Goal: Check status: Check status

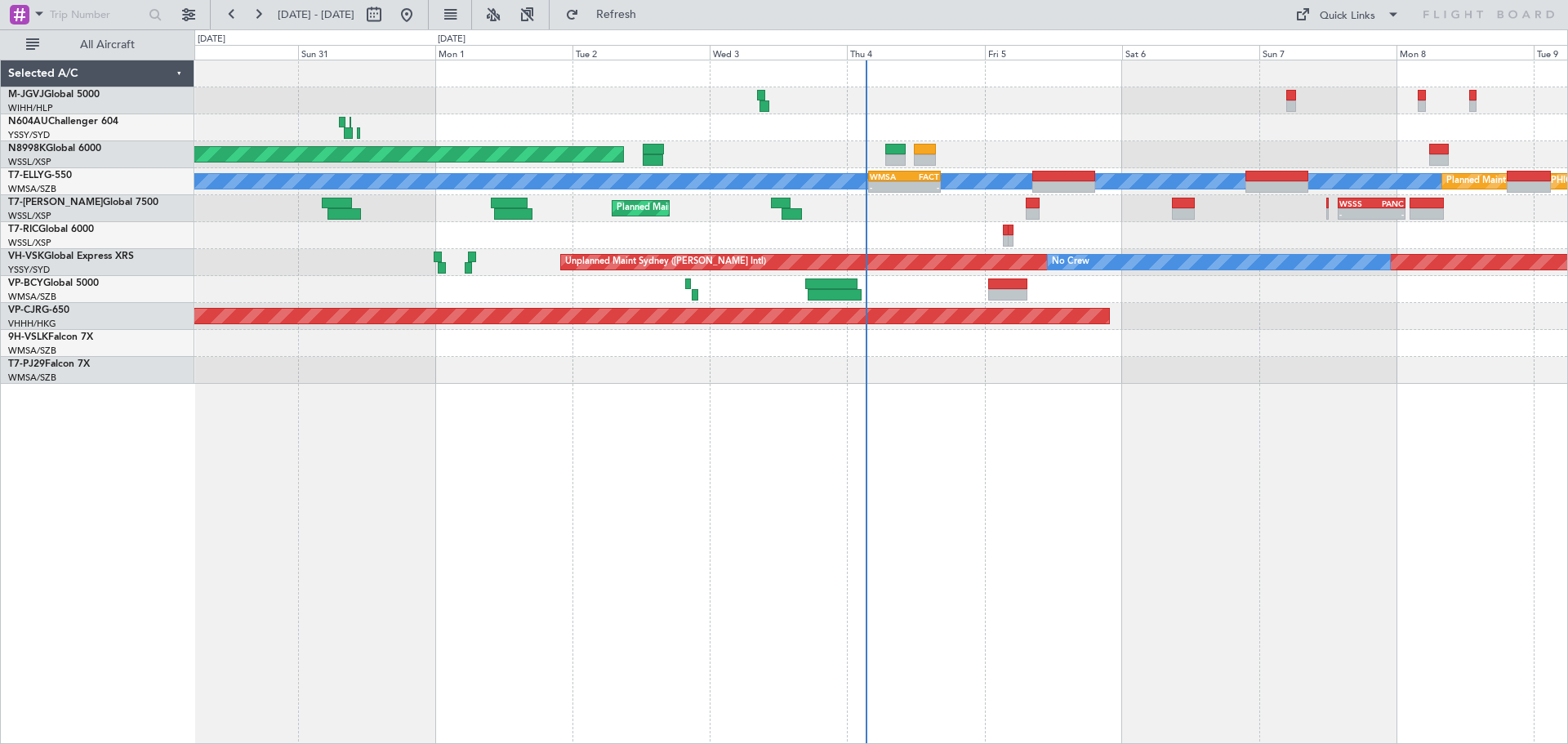
click at [990, 122] on div at bounding box center [880, 128] width 1373 height 27
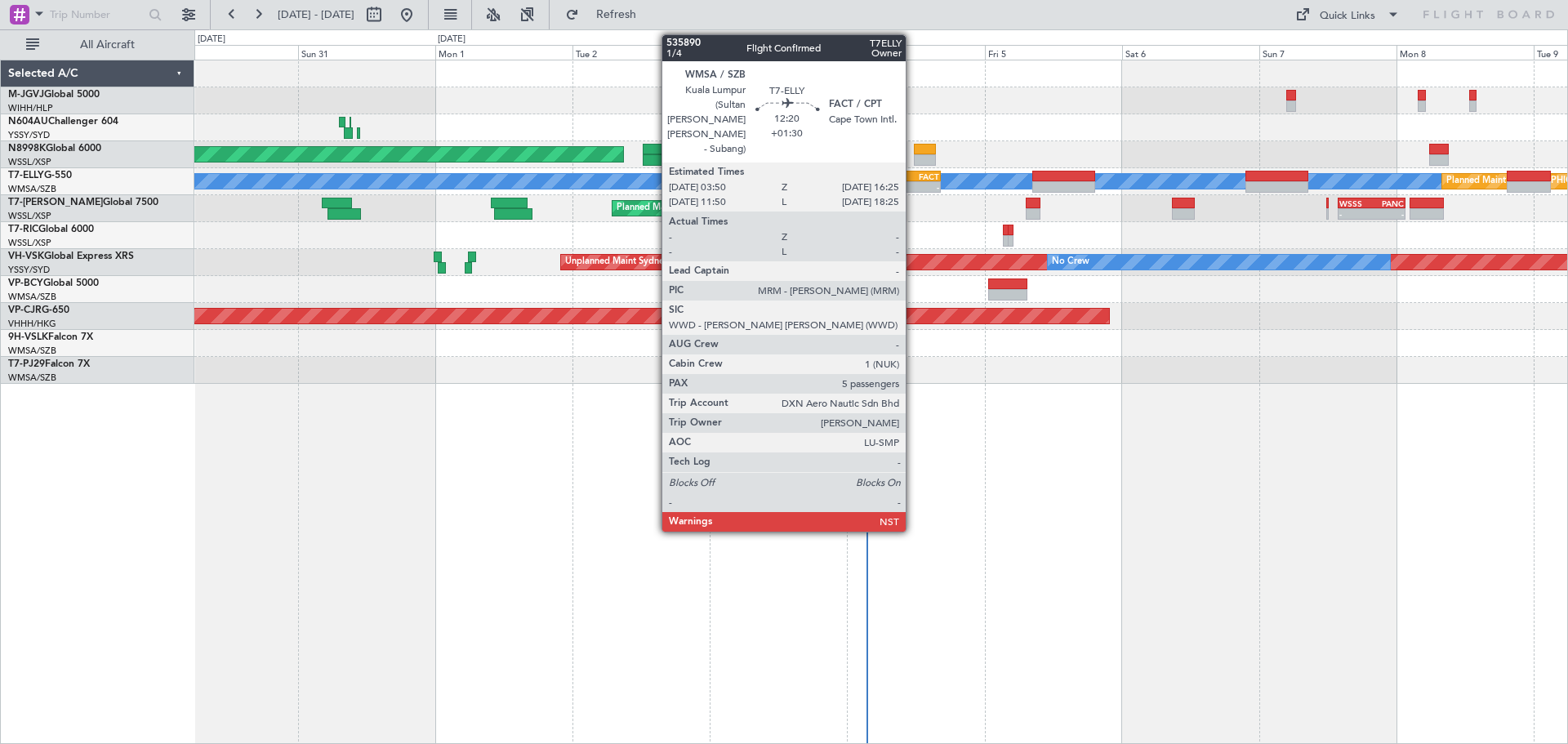
click at [913, 183] on div "-" at bounding box center [922, 187] width 35 height 10
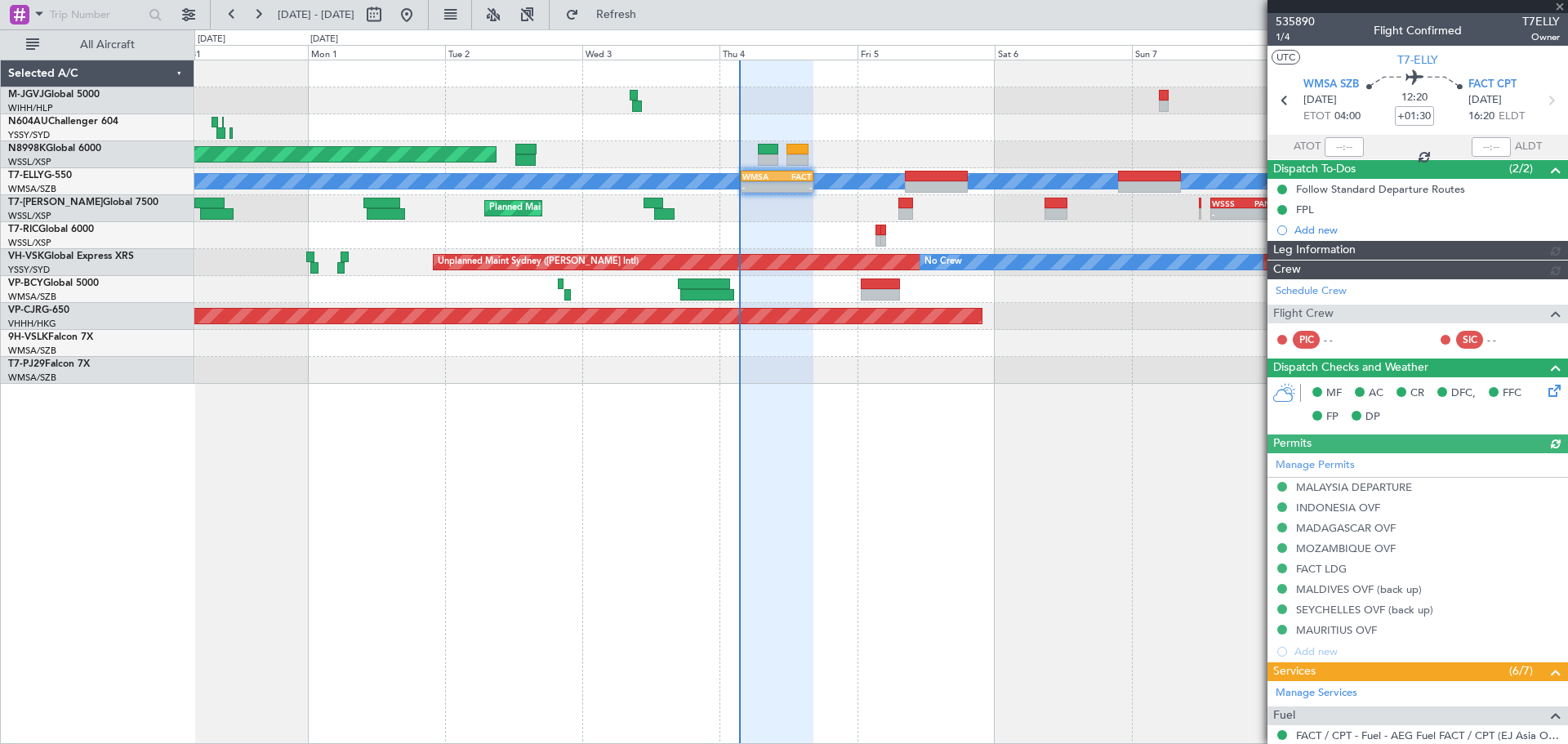
click at [932, 534] on div "Planned Maint [GEOGRAPHIC_DATA] (Seletar) Planned Maint [GEOGRAPHIC_DATA] (Sult…" at bounding box center [881, 402] width 1373 height 684
type input "[PERSON_NAME] (KYA)"
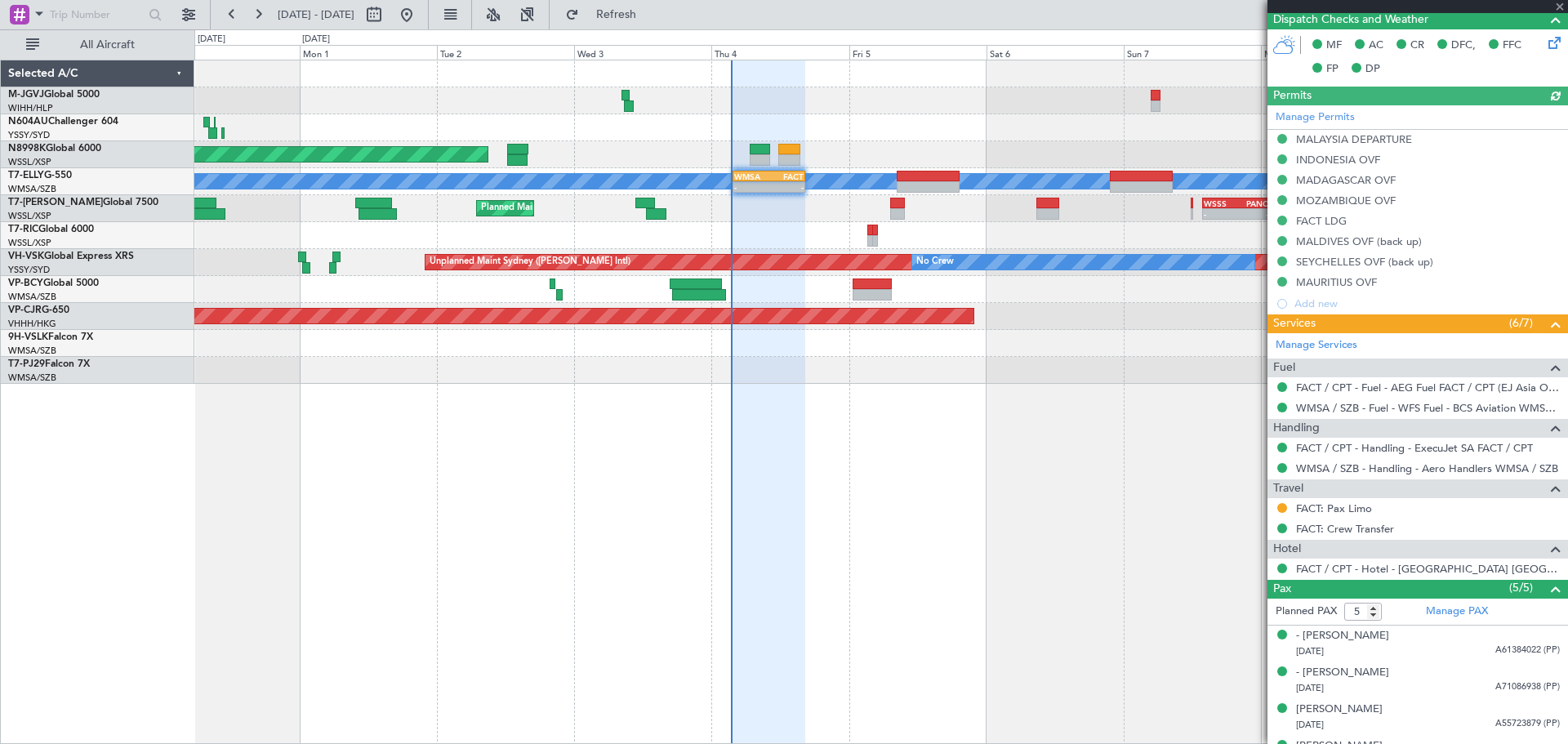
scroll to position [467, 0]
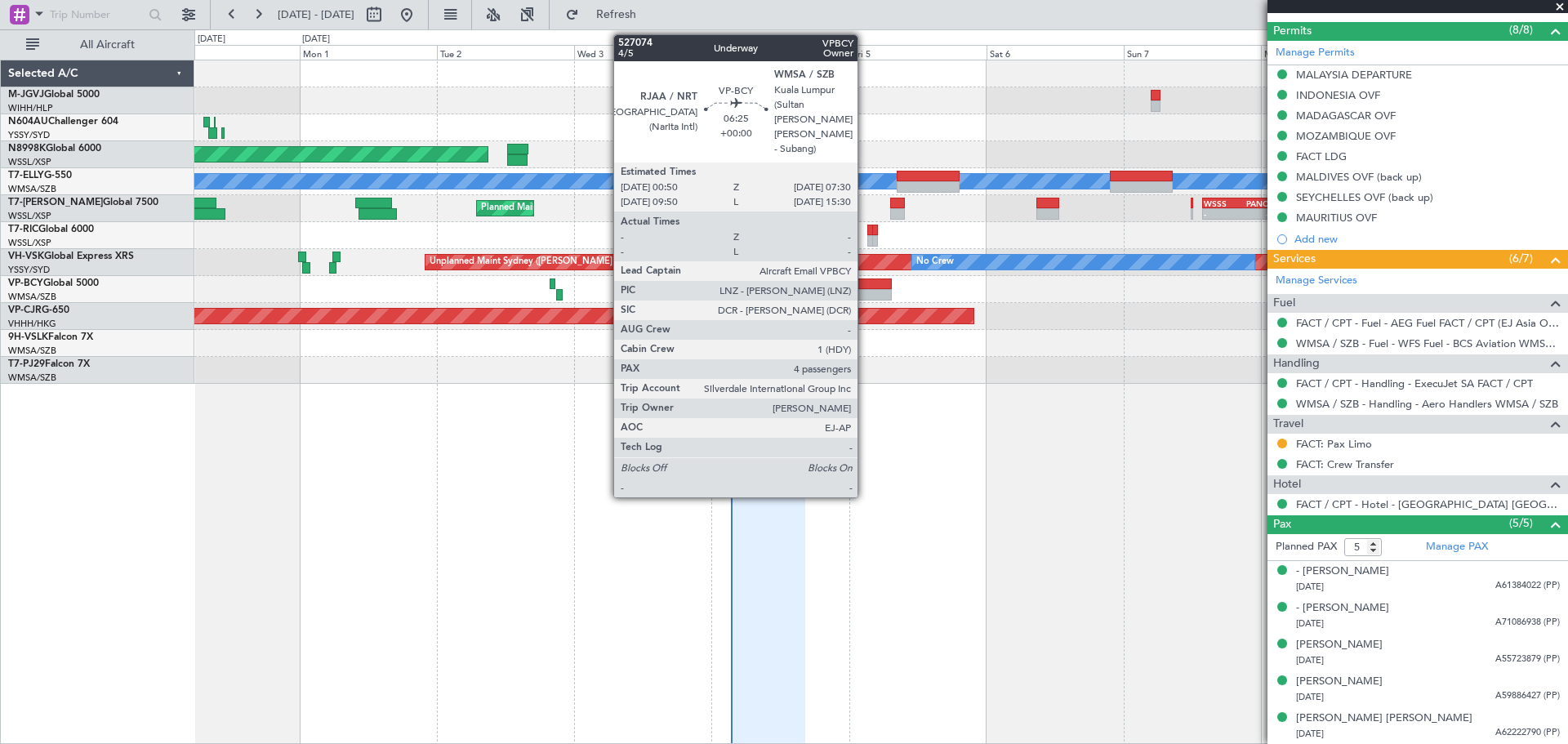
click at [864, 295] on div at bounding box center [872, 294] width 38 height 12
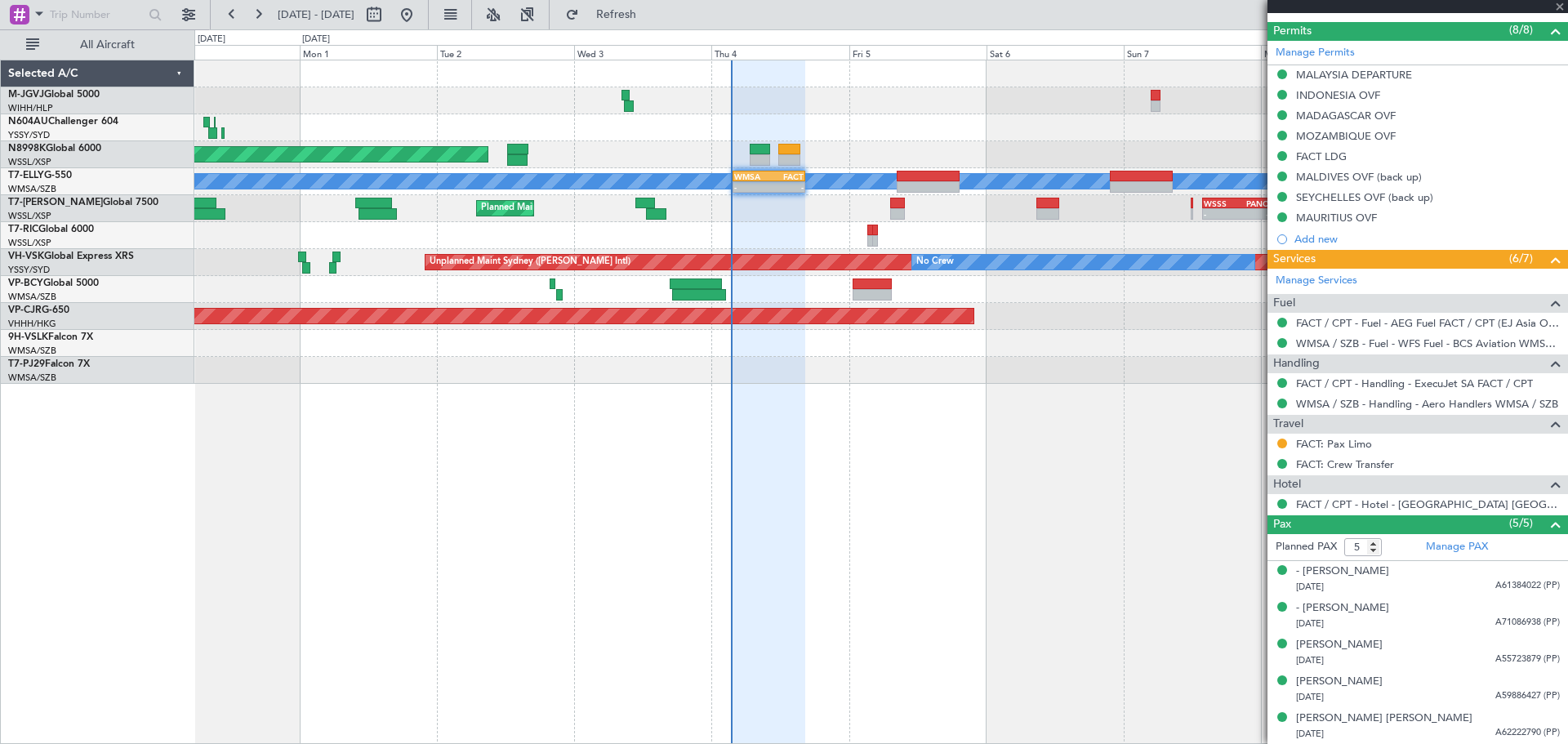
type input "4"
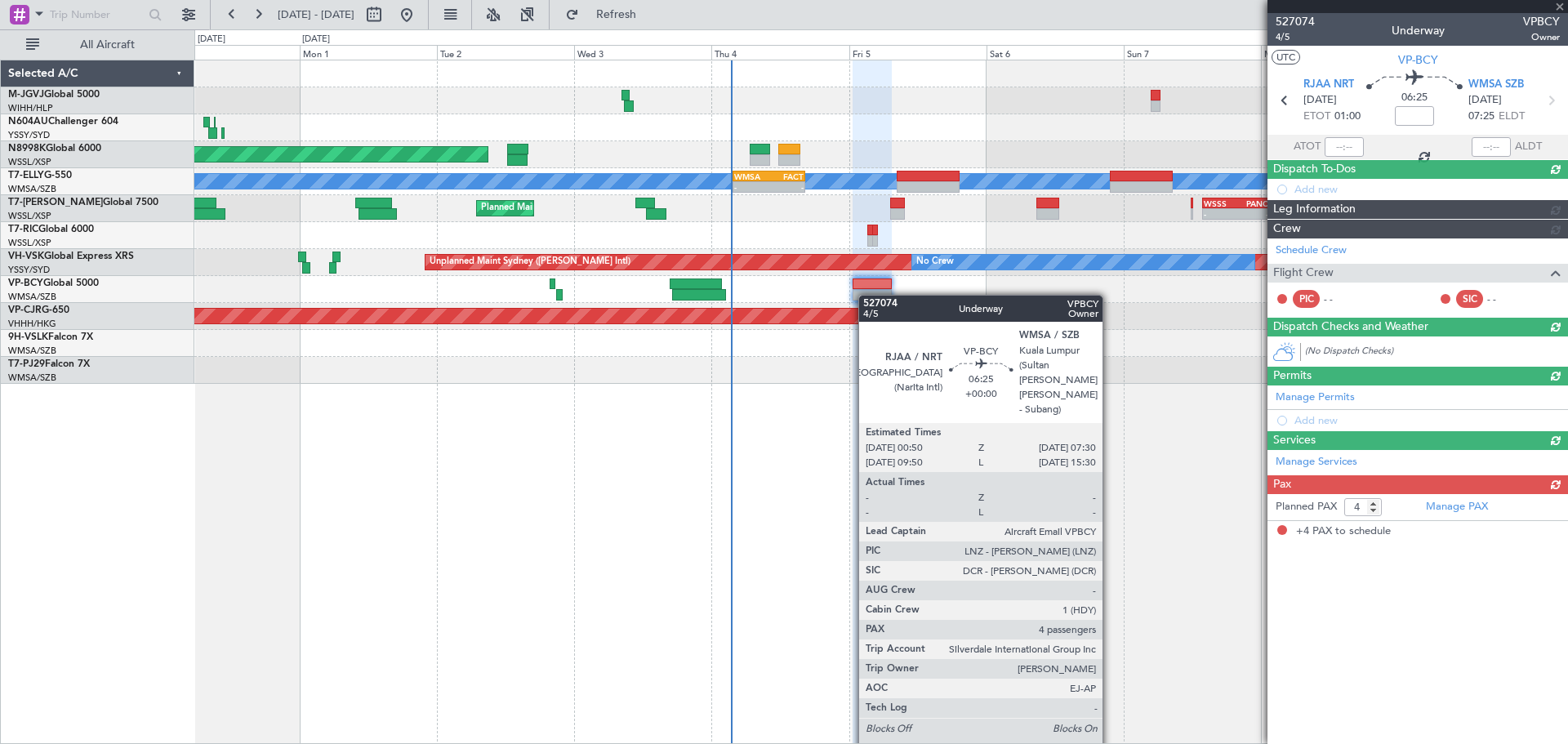
scroll to position [0, 0]
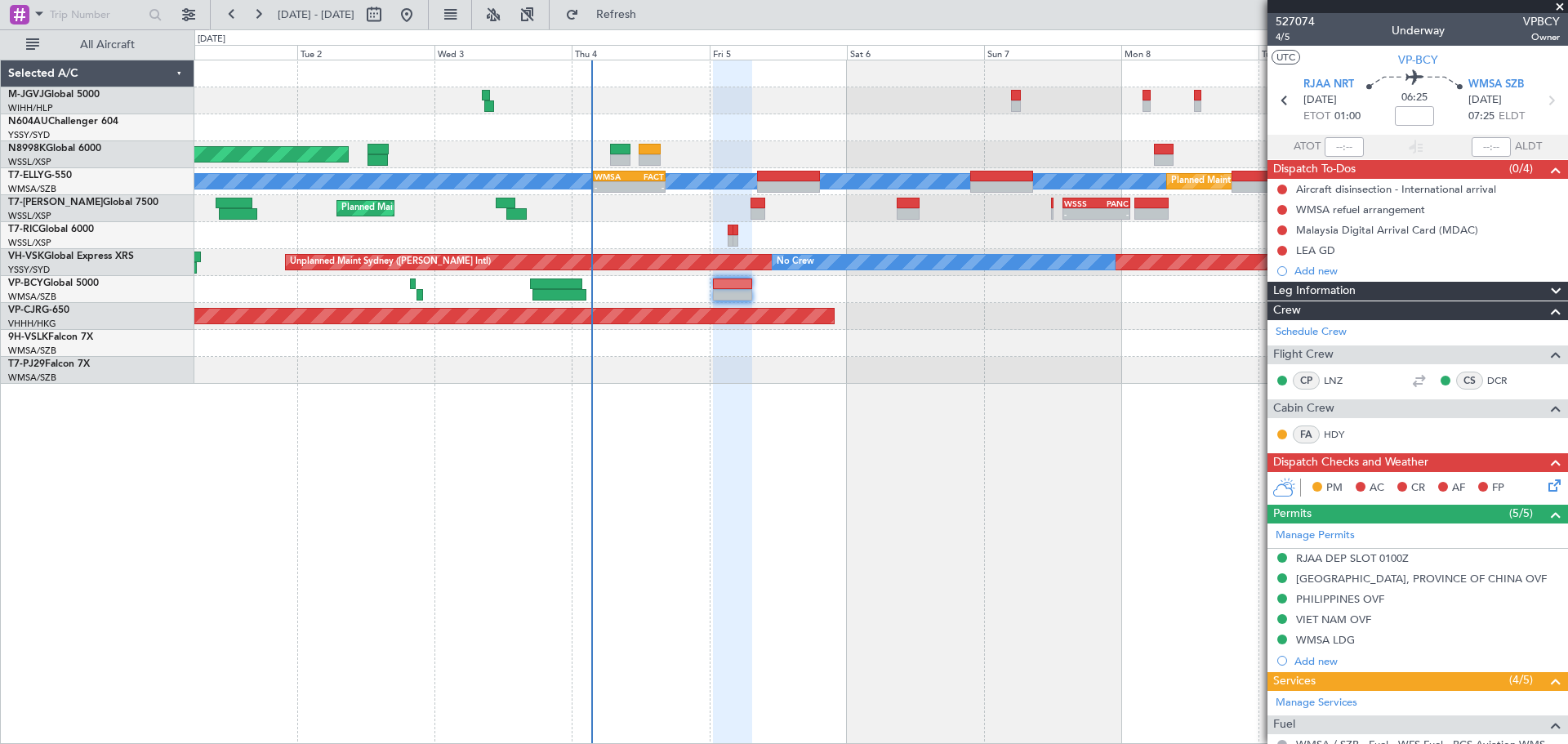
click at [896, 481] on div "Planned Maint [GEOGRAPHIC_DATA] (Seletar) Planned Maint [GEOGRAPHIC_DATA] (Sult…" at bounding box center [881, 402] width 1373 height 684
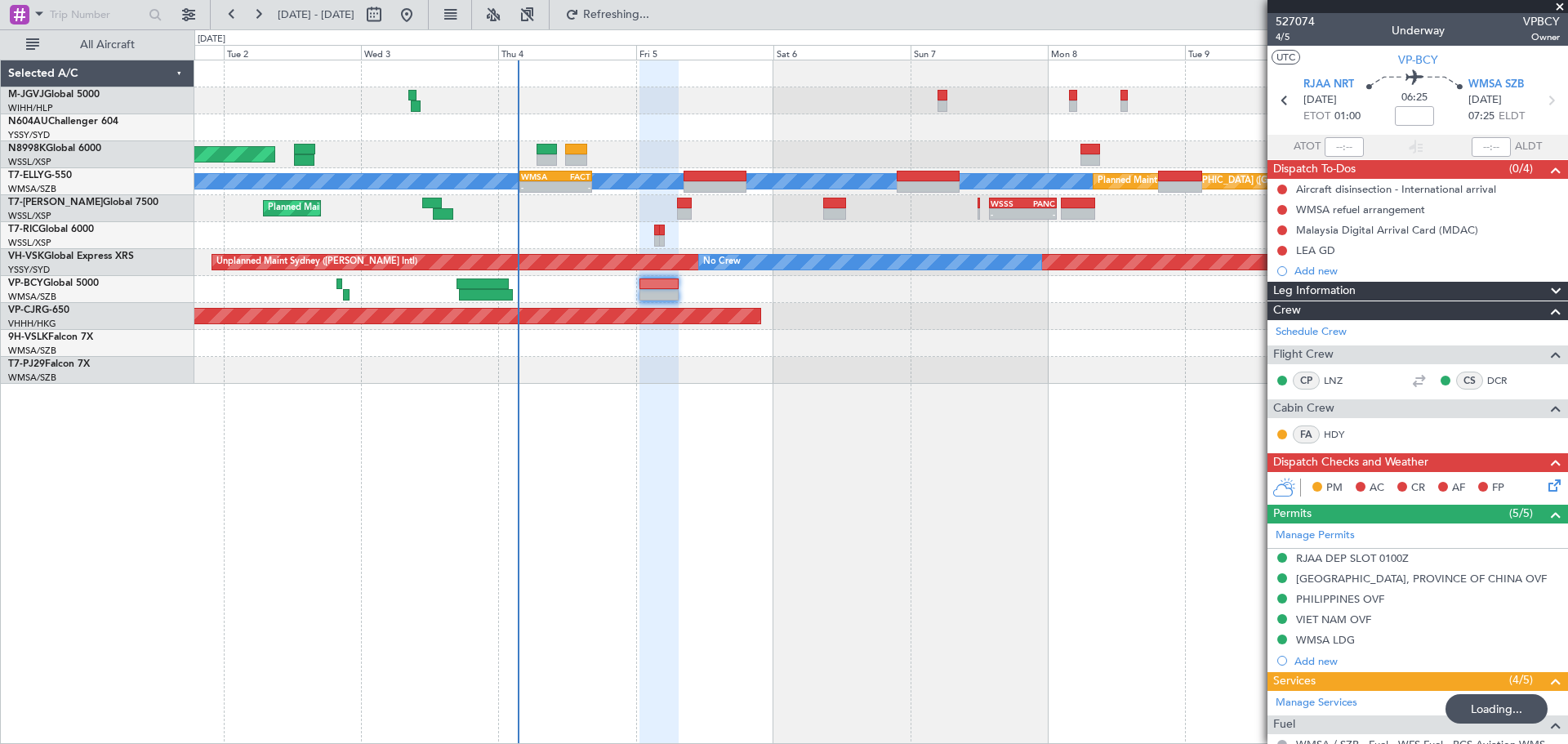
click at [959, 499] on div "Planned Maint [GEOGRAPHIC_DATA] (Seletar) Planned Maint [GEOGRAPHIC_DATA] (Sult…" at bounding box center [881, 402] width 1373 height 684
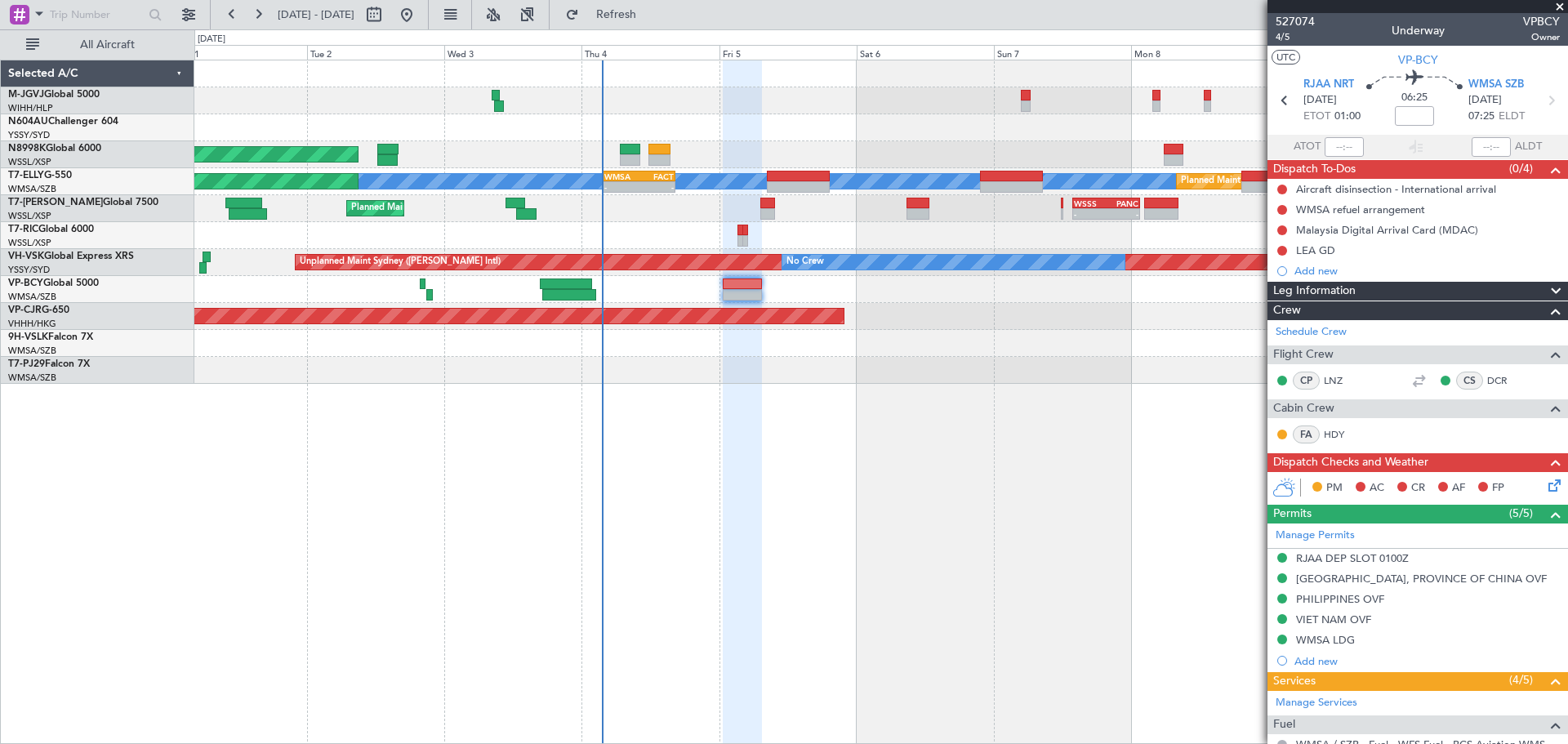
click at [761, 410] on div at bounding box center [742, 403] width 38 height 684
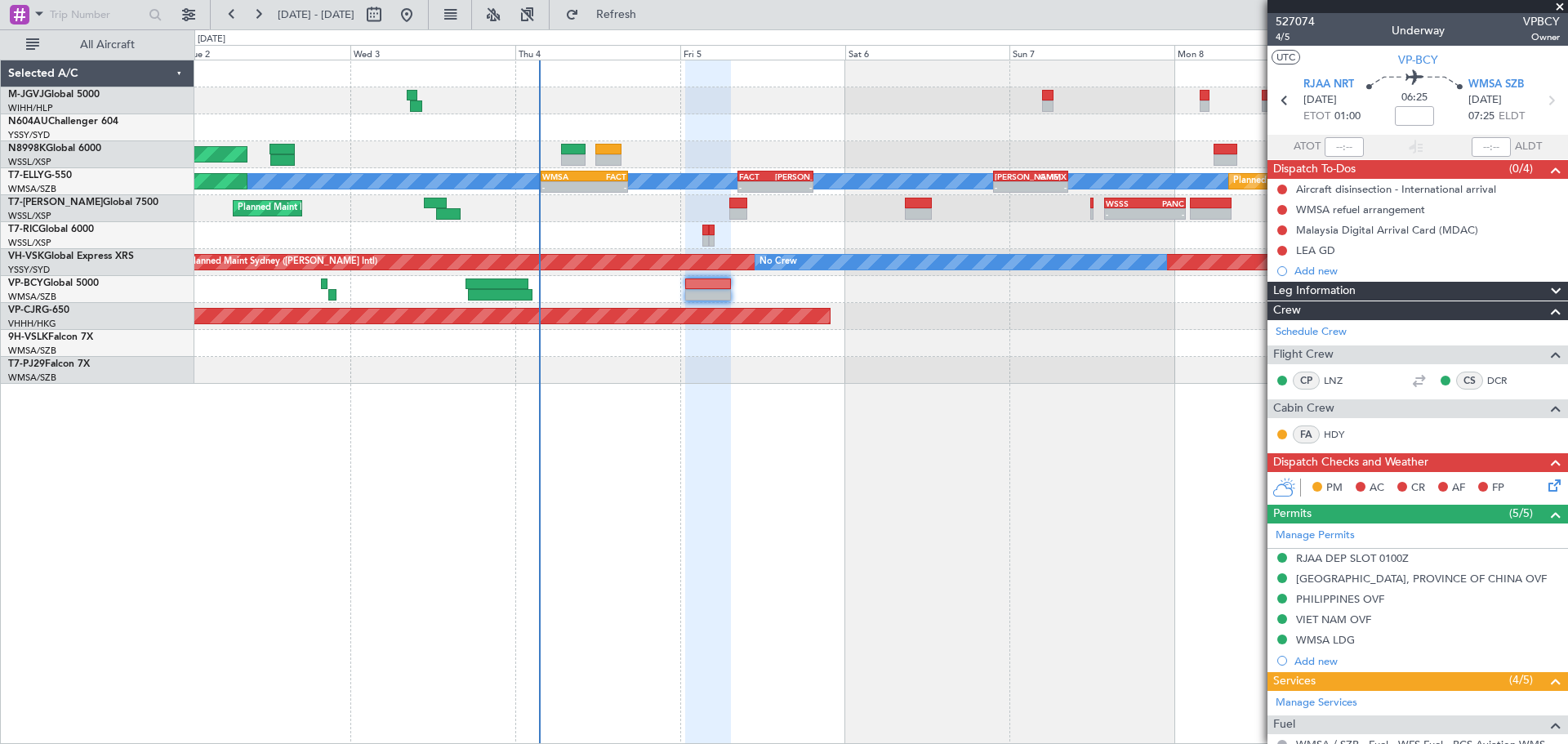
click at [773, 412] on div "Planned Maint [GEOGRAPHIC_DATA] (Seletar) [PERSON_NAME] Planned Maint [GEOGRAPH…" at bounding box center [881, 402] width 1373 height 684
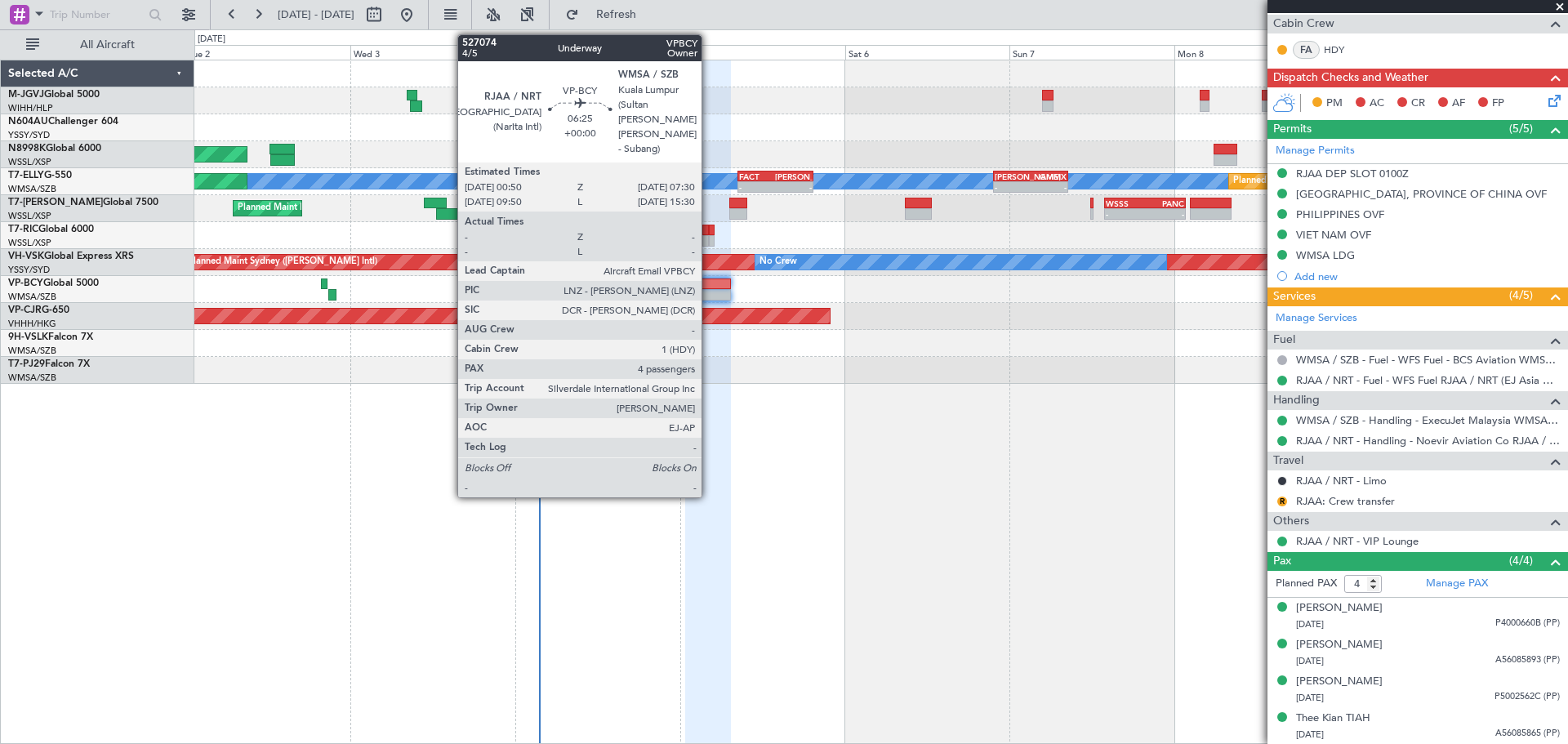
click at [709, 284] on div at bounding box center [708, 284] width 46 height 12
